Goal: Information Seeking & Learning: Find specific fact

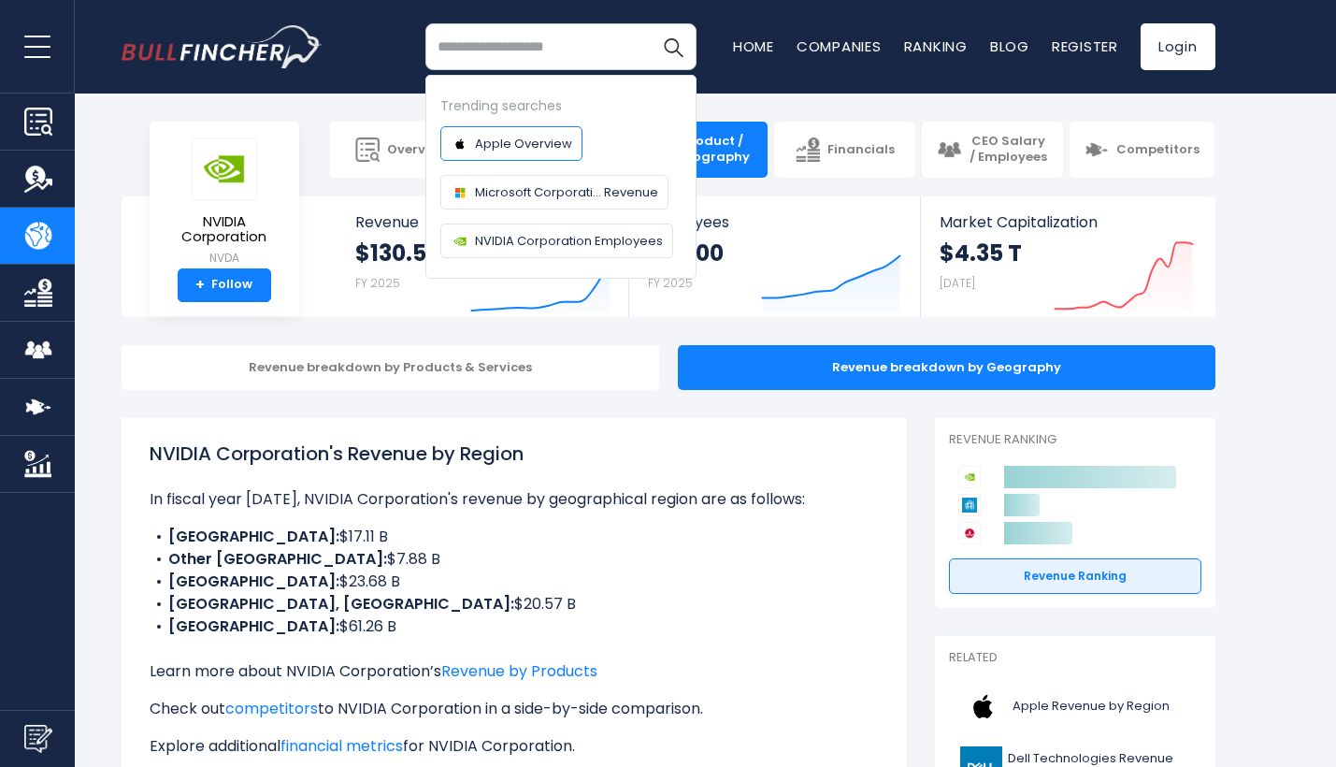
click at [547, 142] on span "Apple Overview" at bounding box center [523, 144] width 97 height 20
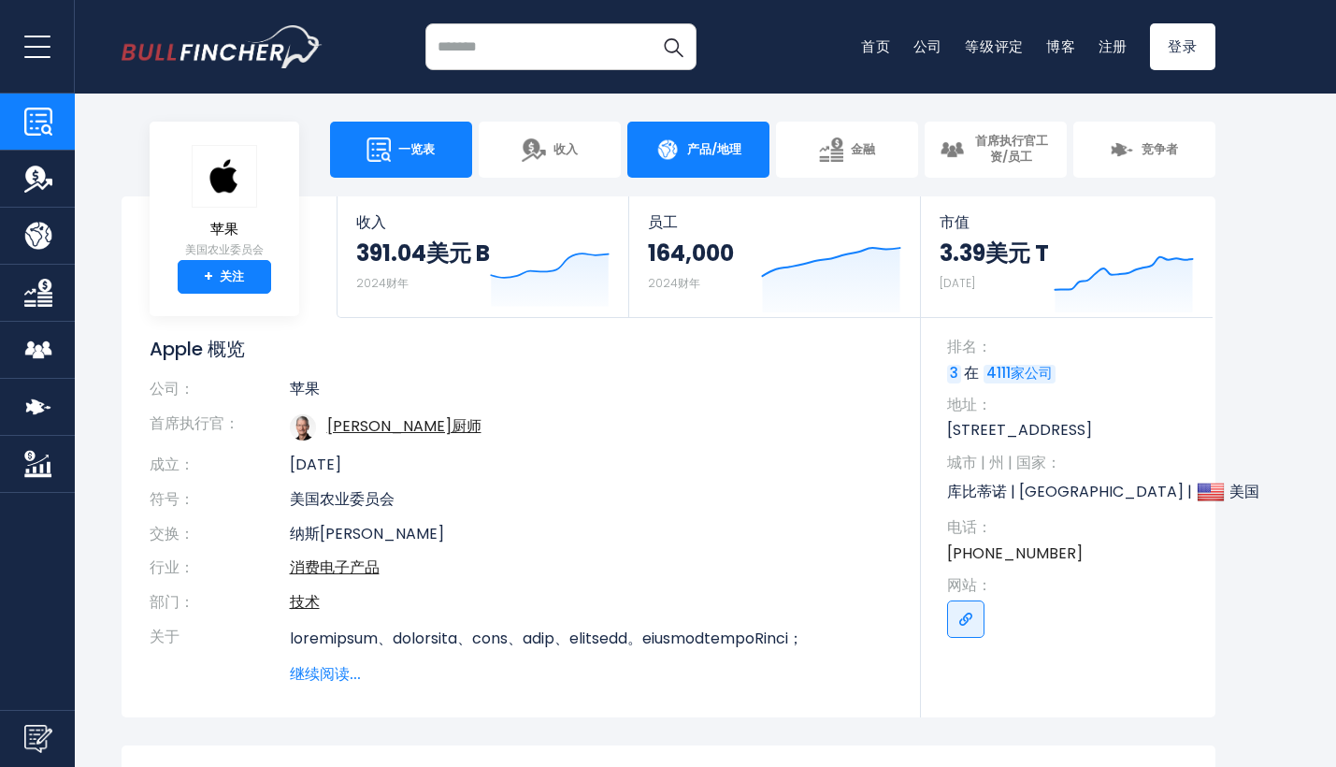
click at [712, 142] on span "产品/地理" at bounding box center [714, 150] width 54 height 16
click at [701, 150] on span "产品/地理" at bounding box center [714, 150] width 54 height 16
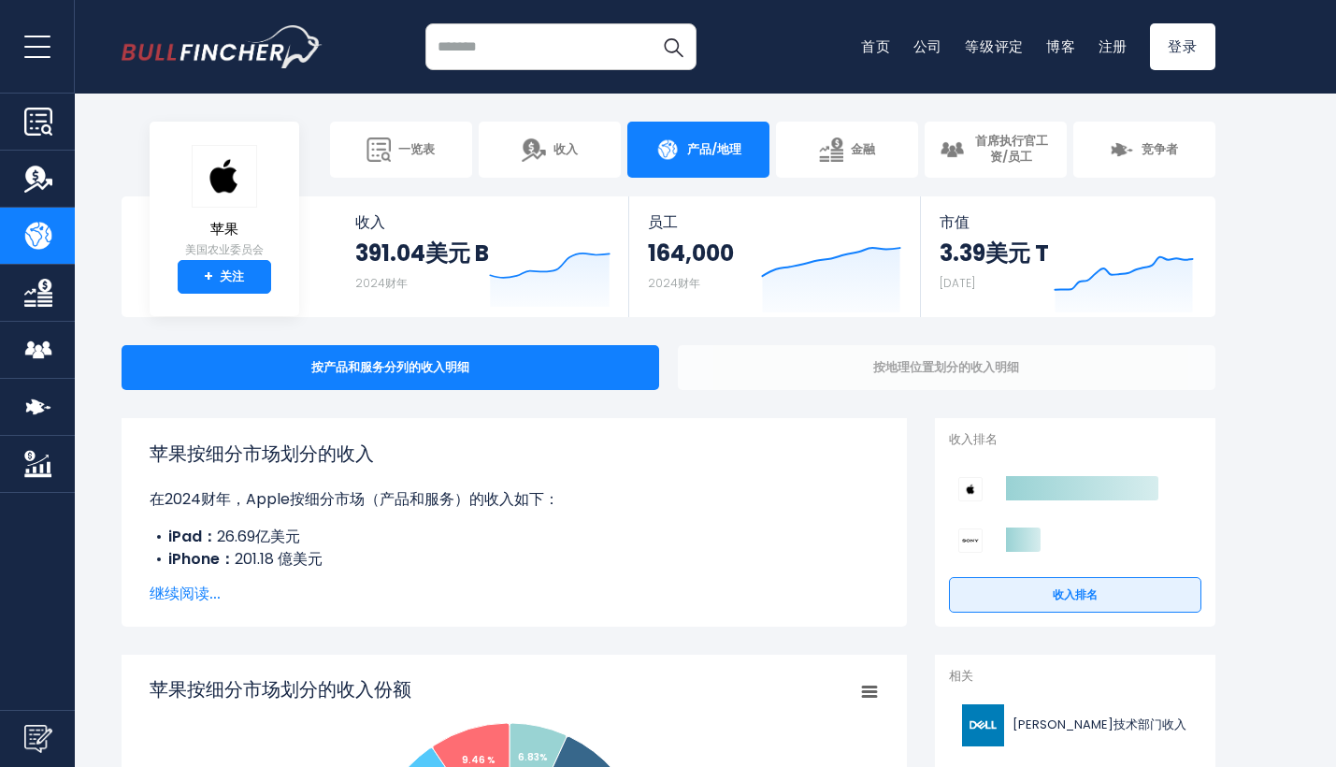
click at [798, 369] on div "按地理位置划分的收入明细" at bounding box center [947, 367] width 538 height 45
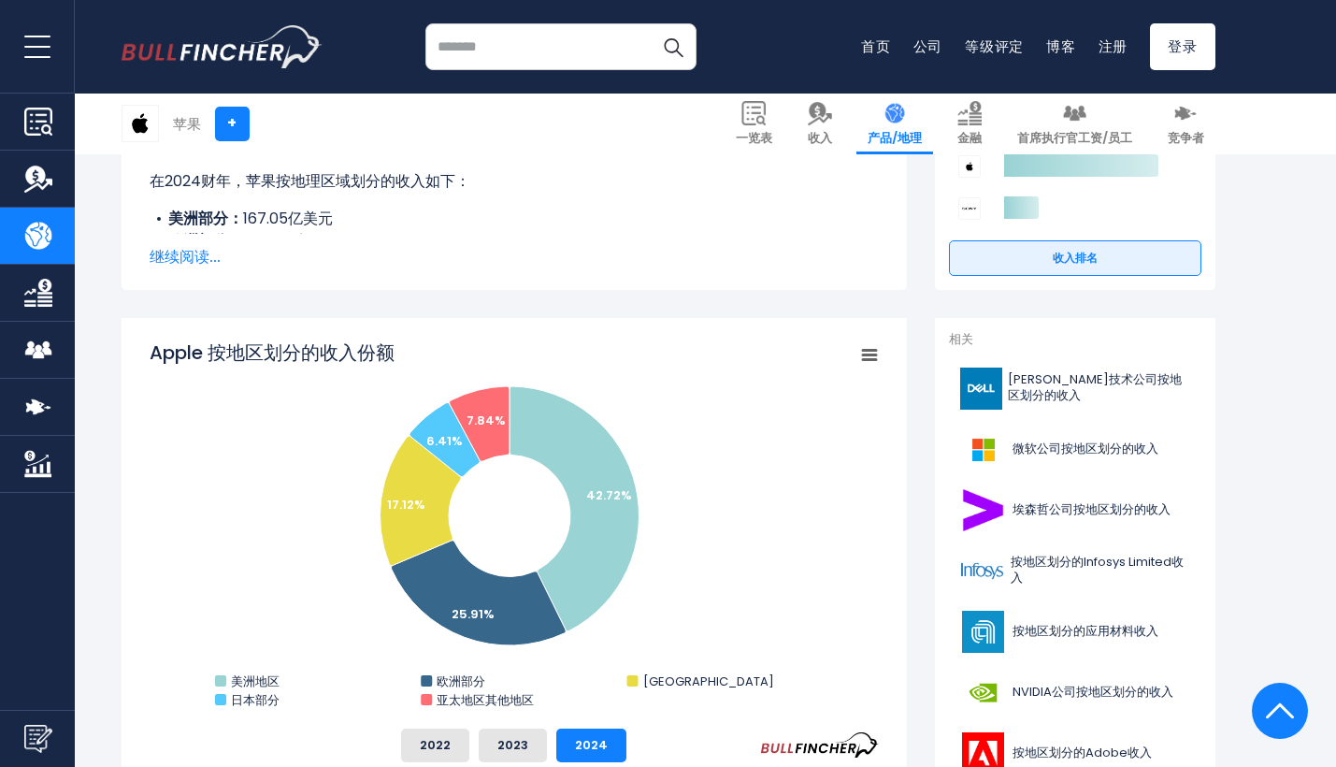
click at [210, 251] on span "继续阅读..." at bounding box center [514, 257] width 729 height 22
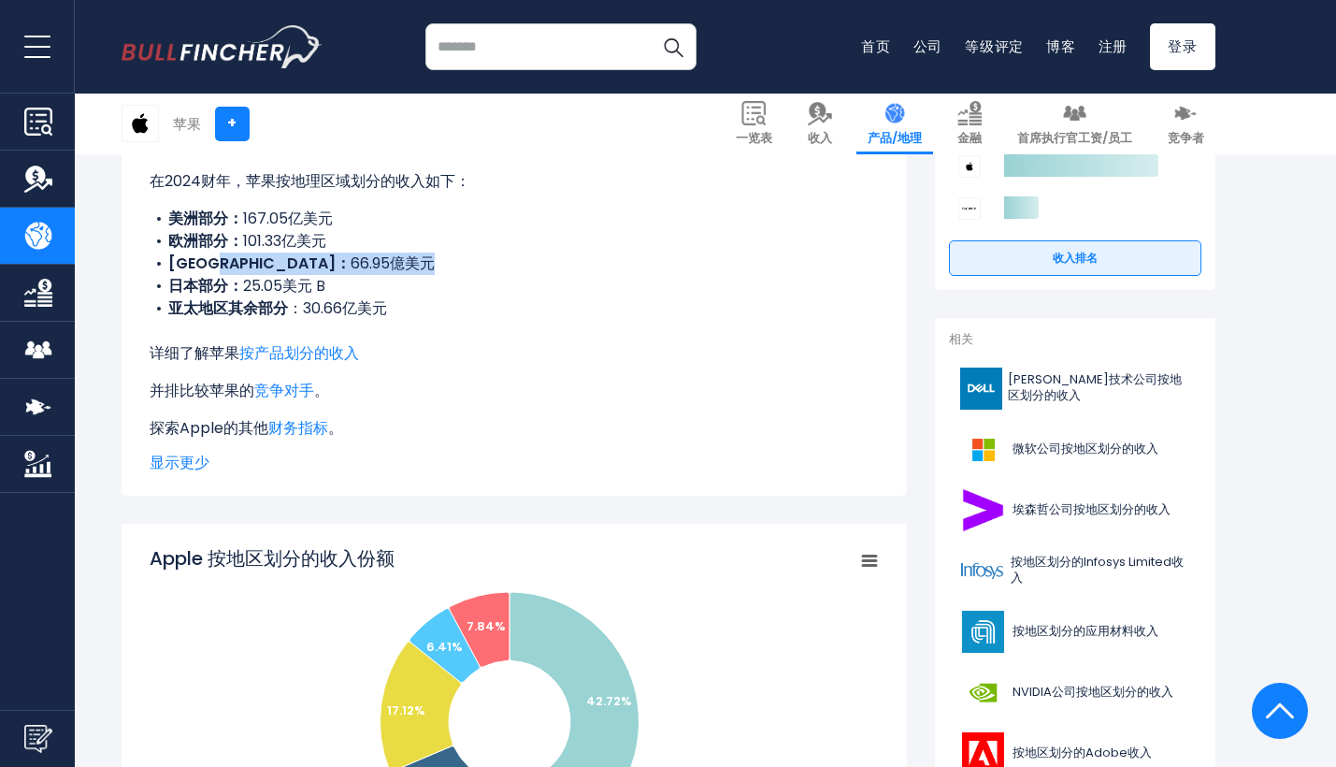
drag, startPoint x: 244, startPoint y: 263, endPoint x: 436, endPoint y: 258, distance: 191.7
click at [436, 258] on li "[GEOGRAPHIC_DATA]： 66.95億美元" at bounding box center [514, 263] width 729 height 22
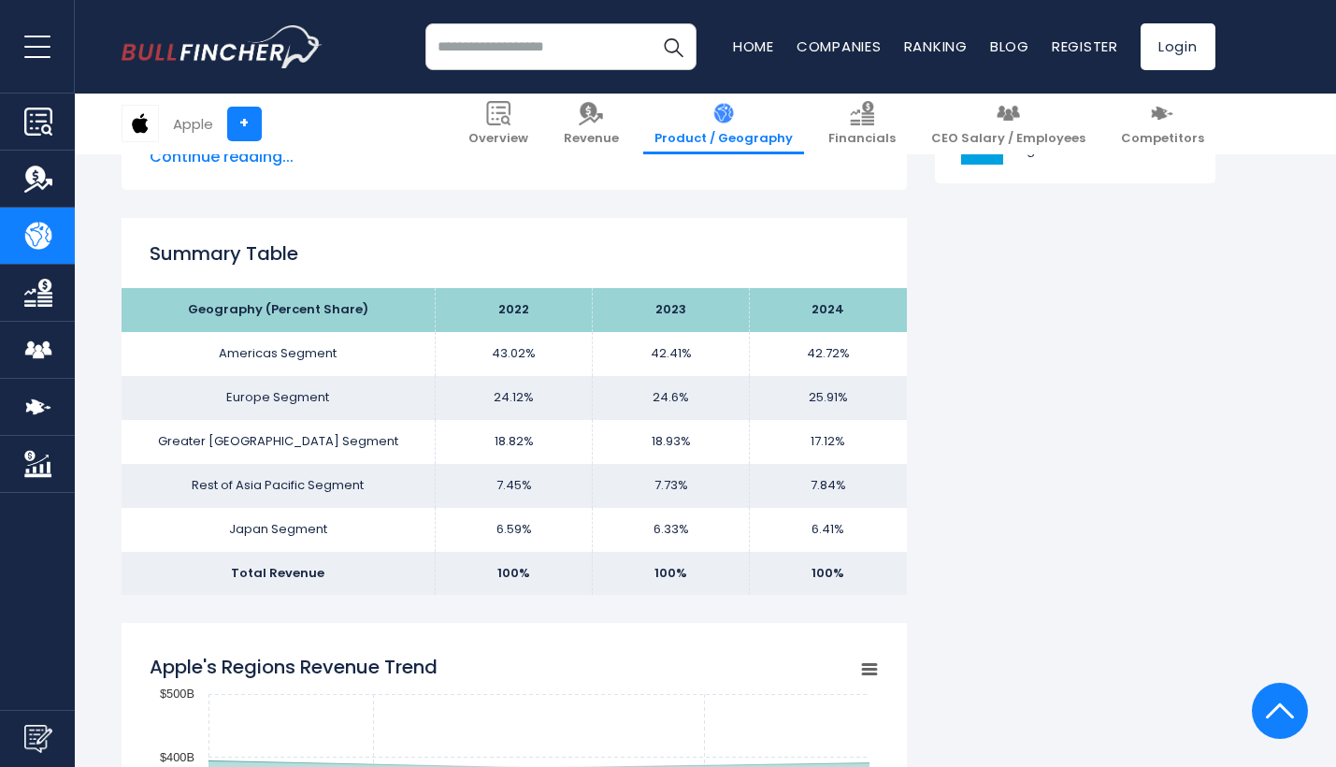
scroll to position [1114, 0]
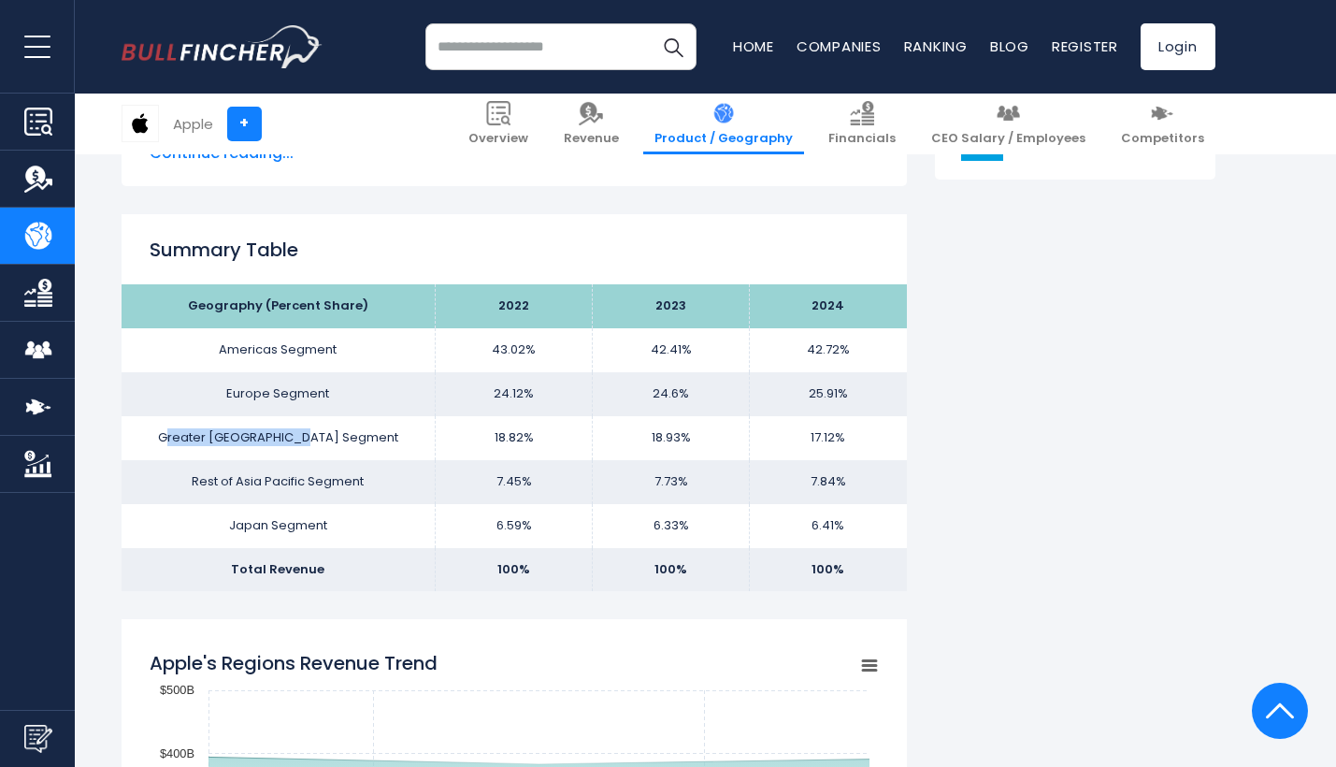
drag, startPoint x: 216, startPoint y: 436, endPoint x: 398, endPoint y: 429, distance: 182.4
click at [398, 429] on td "Greater [GEOGRAPHIC_DATA] Segment" at bounding box center [279, 438] width 314 height 44
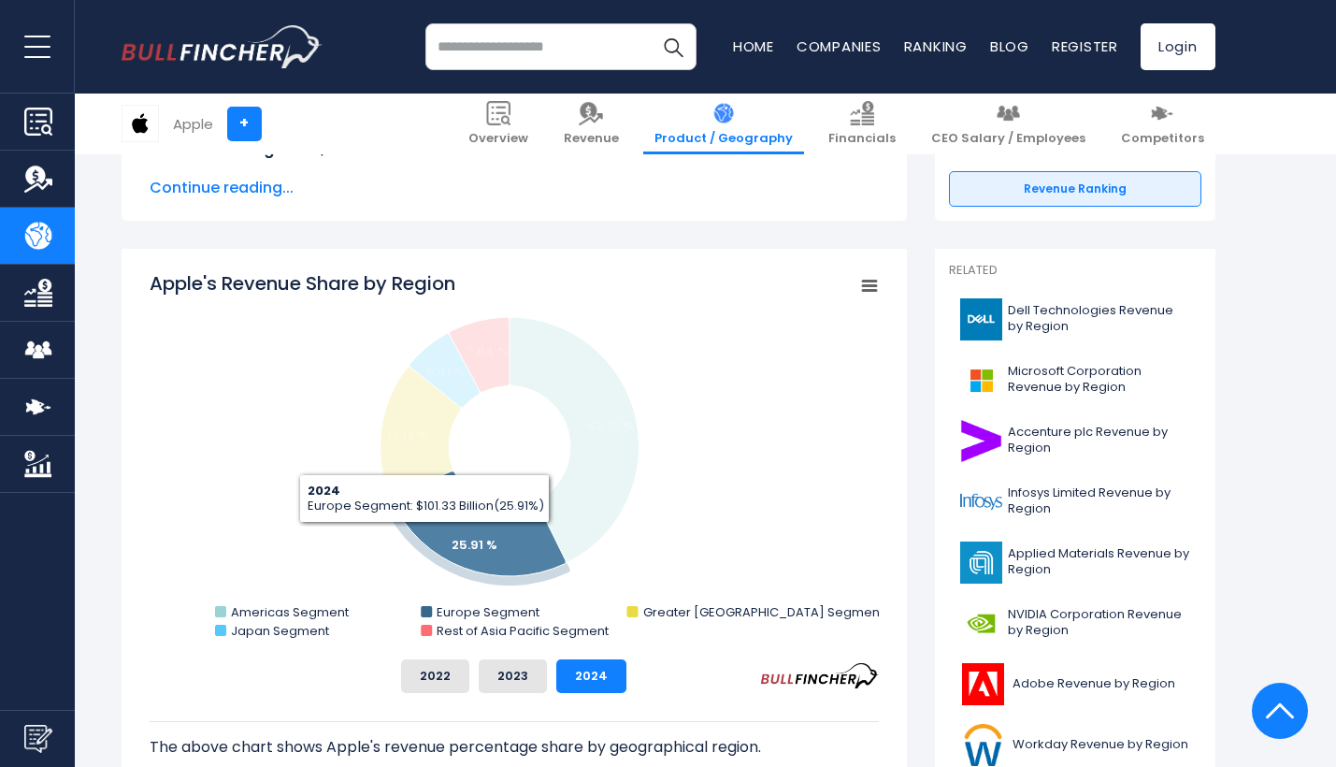
scroll to position [543, 0]
